Goal: Transaction & Acquisition: Purchase product/service

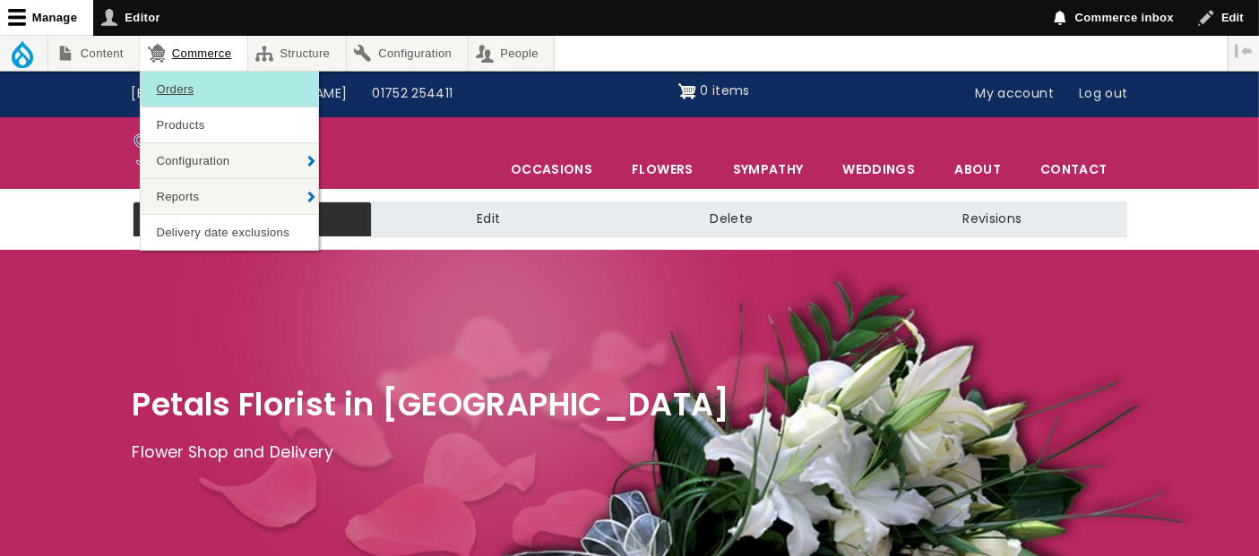
drag, startPoint x: 177, startPoint y: 78, endPoint x: 174, endPoint y: 62, distance: 16.5
click at [176, 77] on link "Orders" at bounding box center [229, 89] width 177 height 35
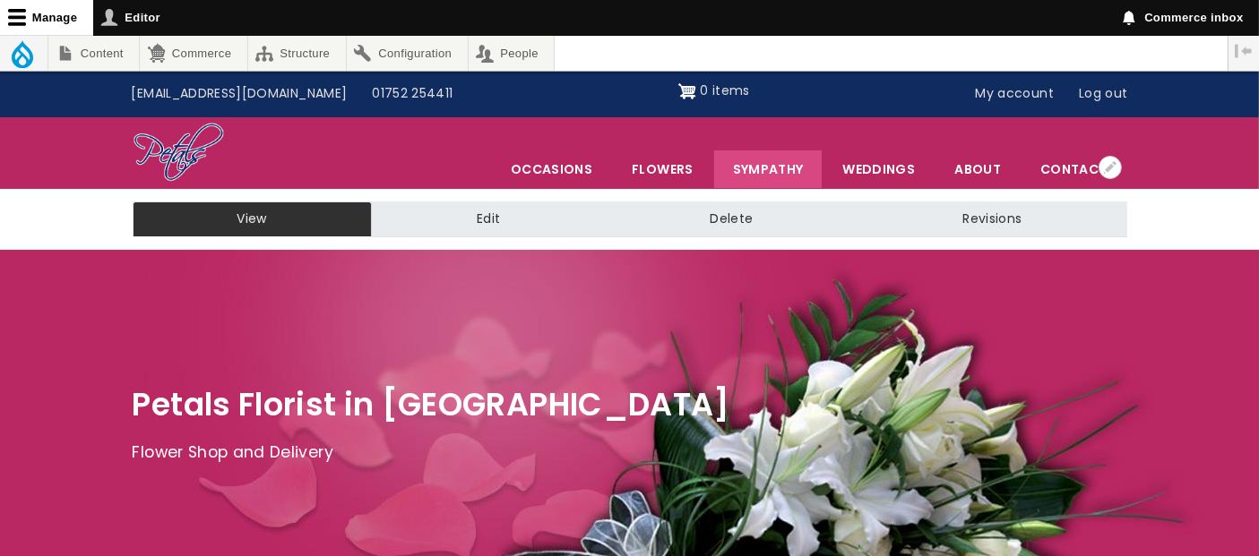
click at [796, 167] on link "Sympathy" at bounding box center [768, 170] width 108 height 38
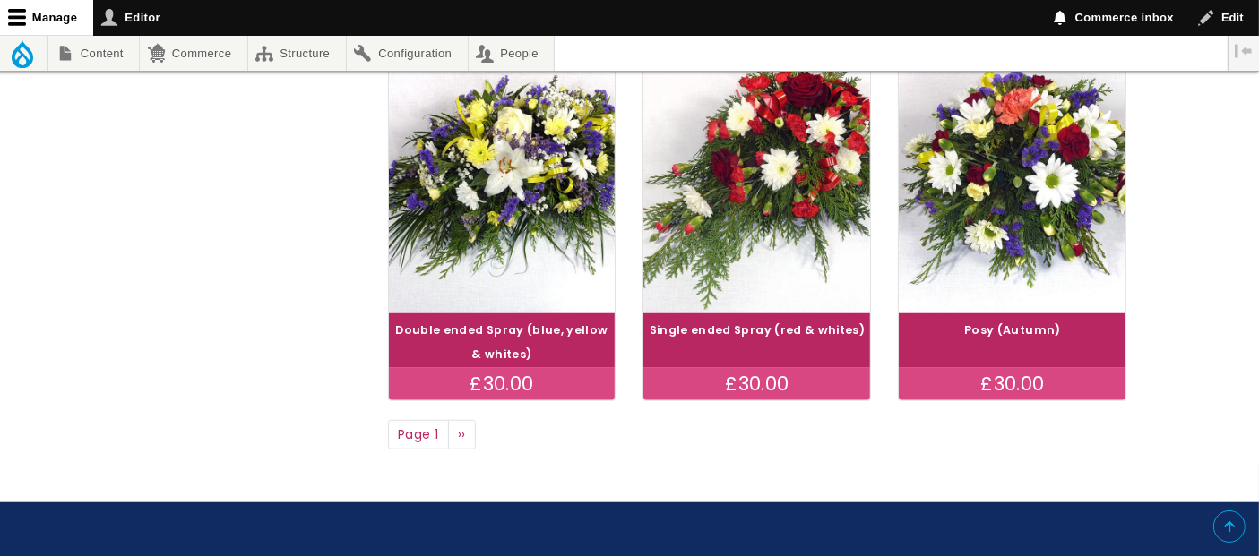
scroll to position [1592, 0]
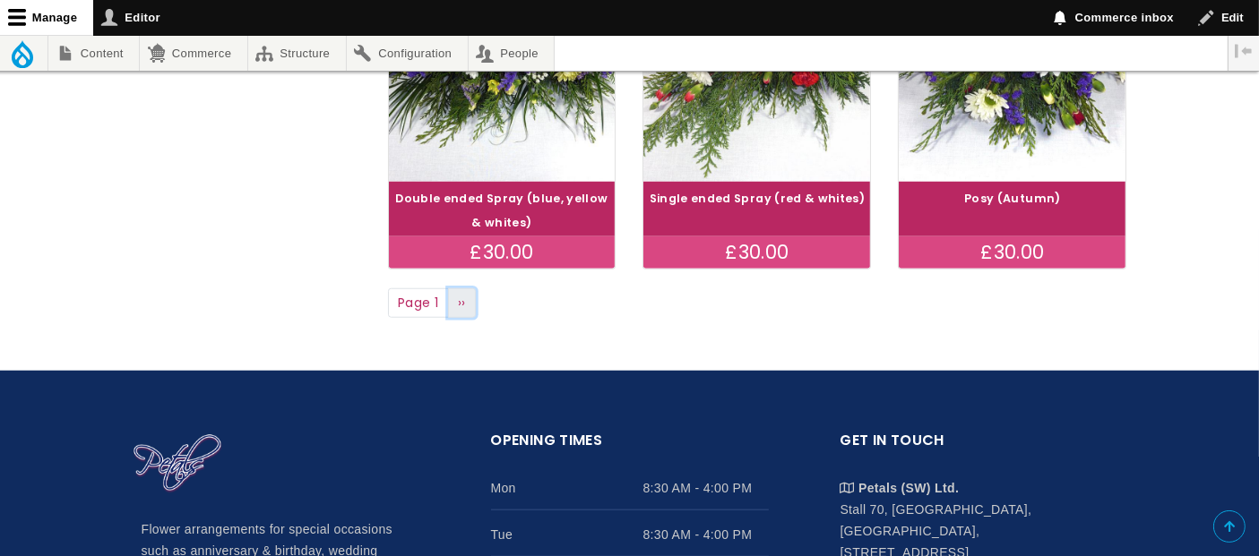
click at [466, 305] on link "Next page ››" at bounding box center [462, 303] width 29 height 30
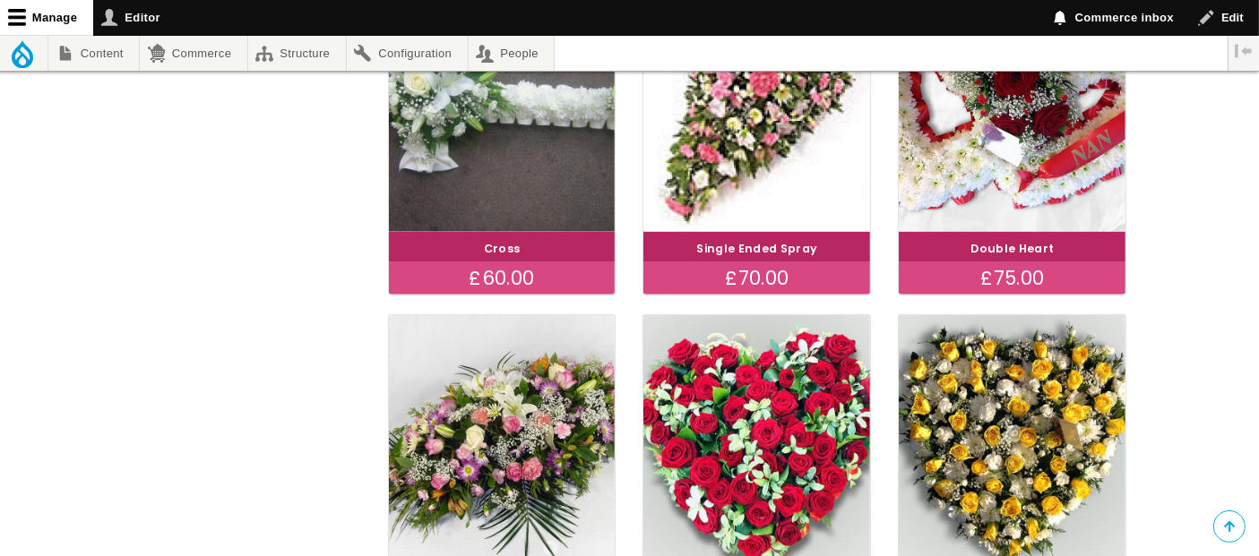
scroll to position [1393, 0]
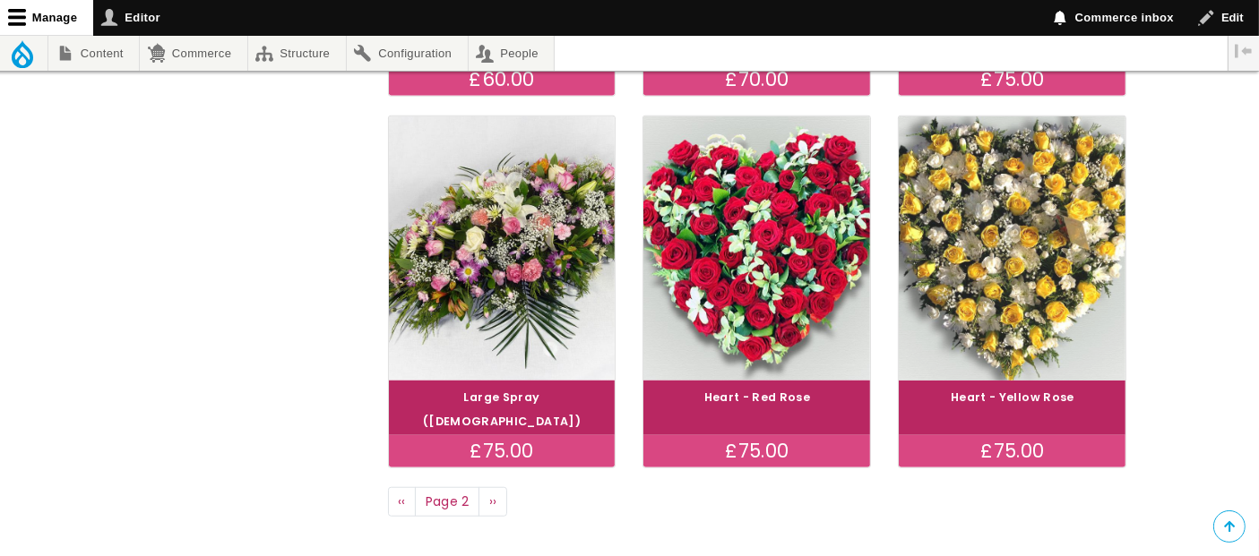
click at [1036, 262] on img at bounding box center [1012, 248] width 254 height 295
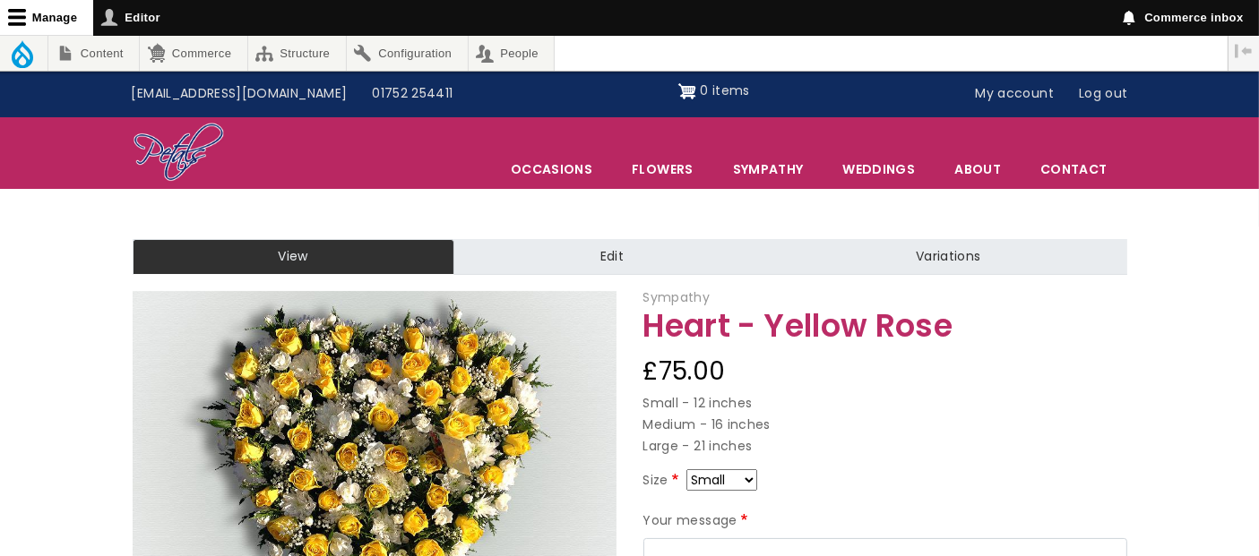
click at [745, 470] on select "Small Medium Large" at bounding box center [721, 480] width 71 height 22
select select "9"
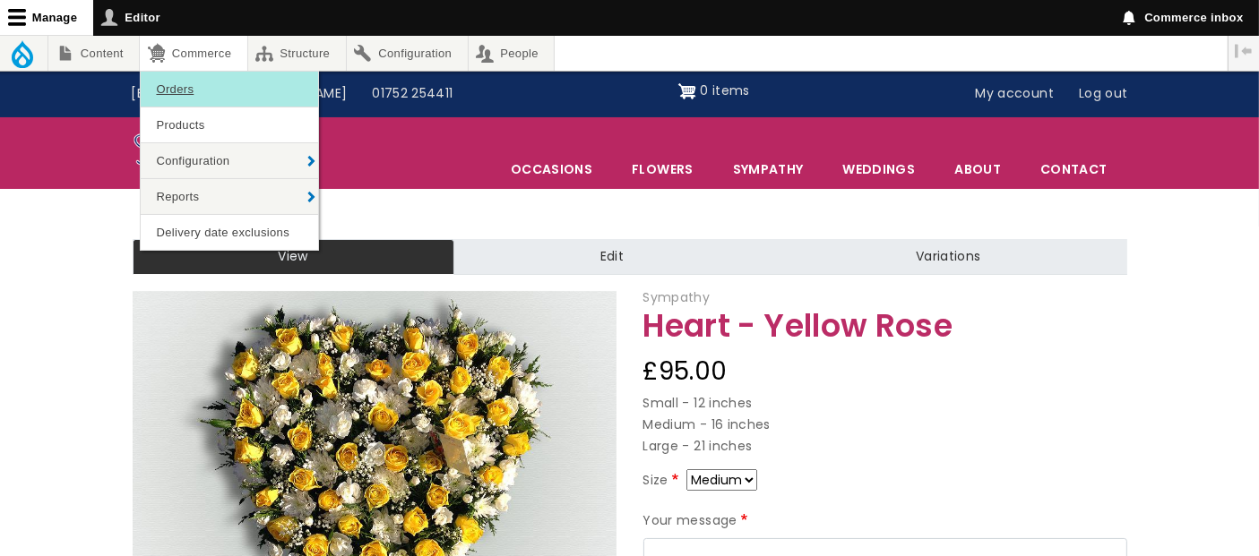
click at [184, 82] on link "Orders" at bounding box center [229, 89] width 177 height 35
